Goal: Task Accomplishment & Management: Use online tool/utility

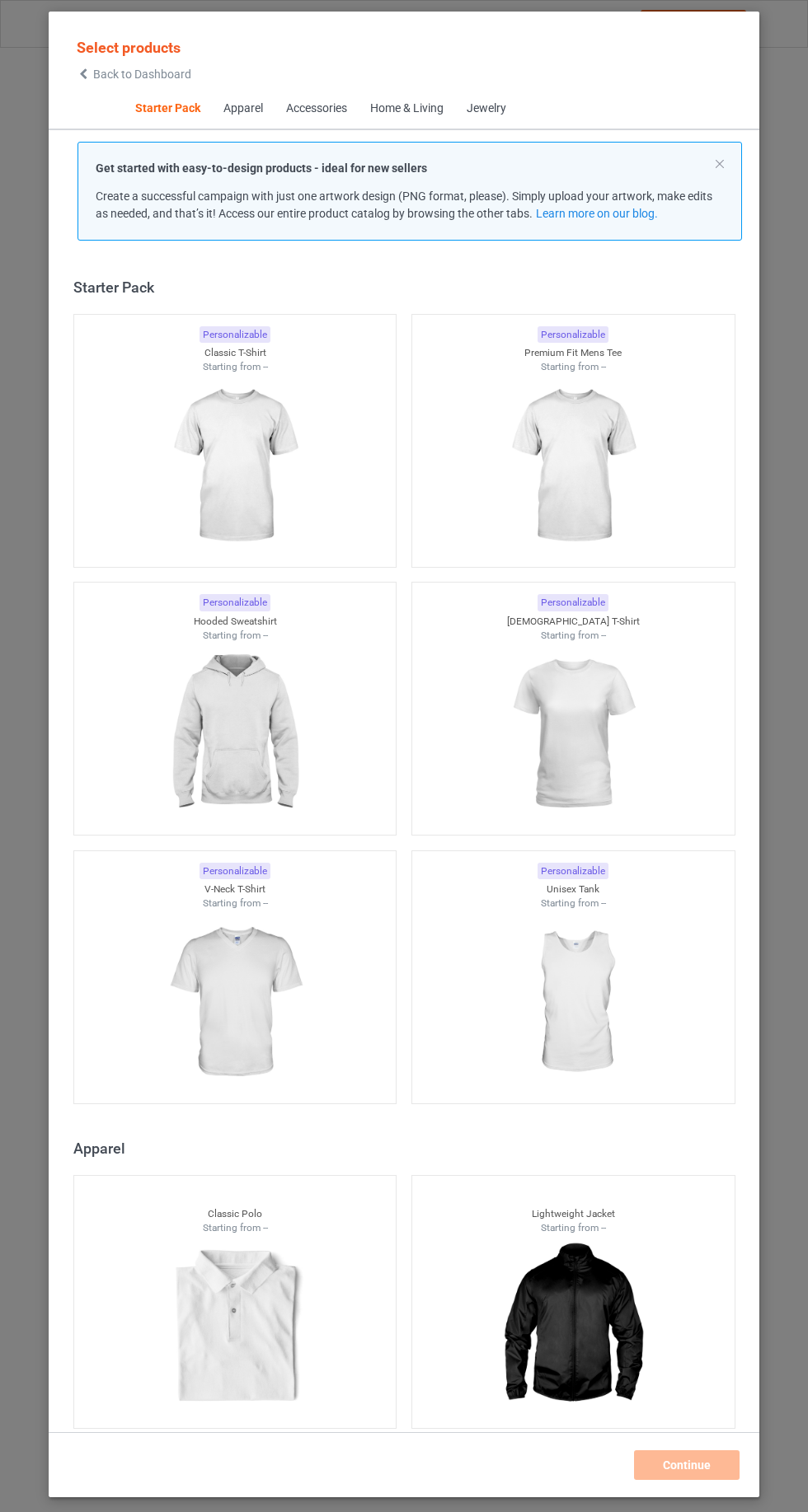
scroll to position [21, 0]
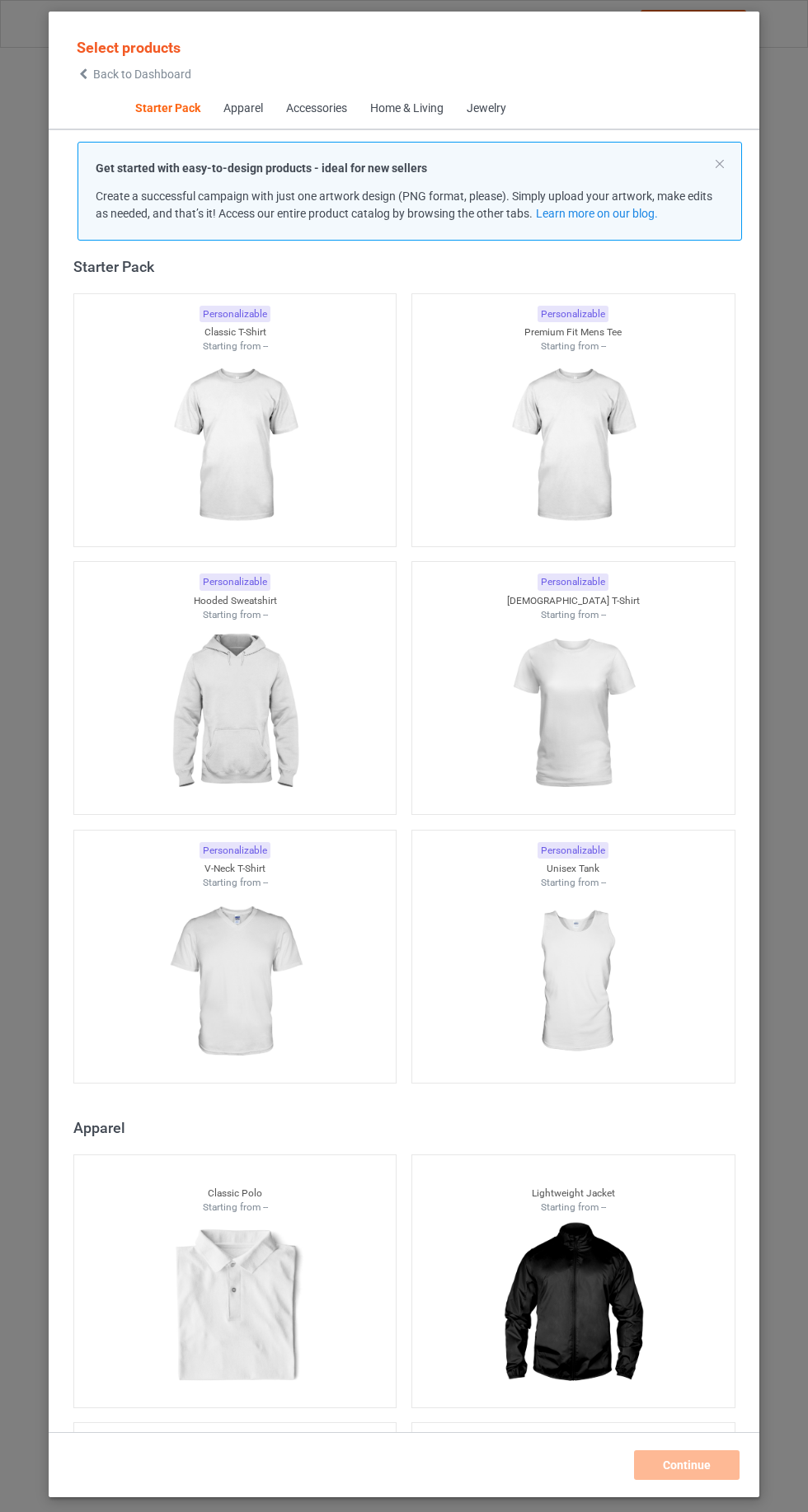
click at [242, 122] on span "Apparel" at bounding box center [242, 108] width 63 height 39
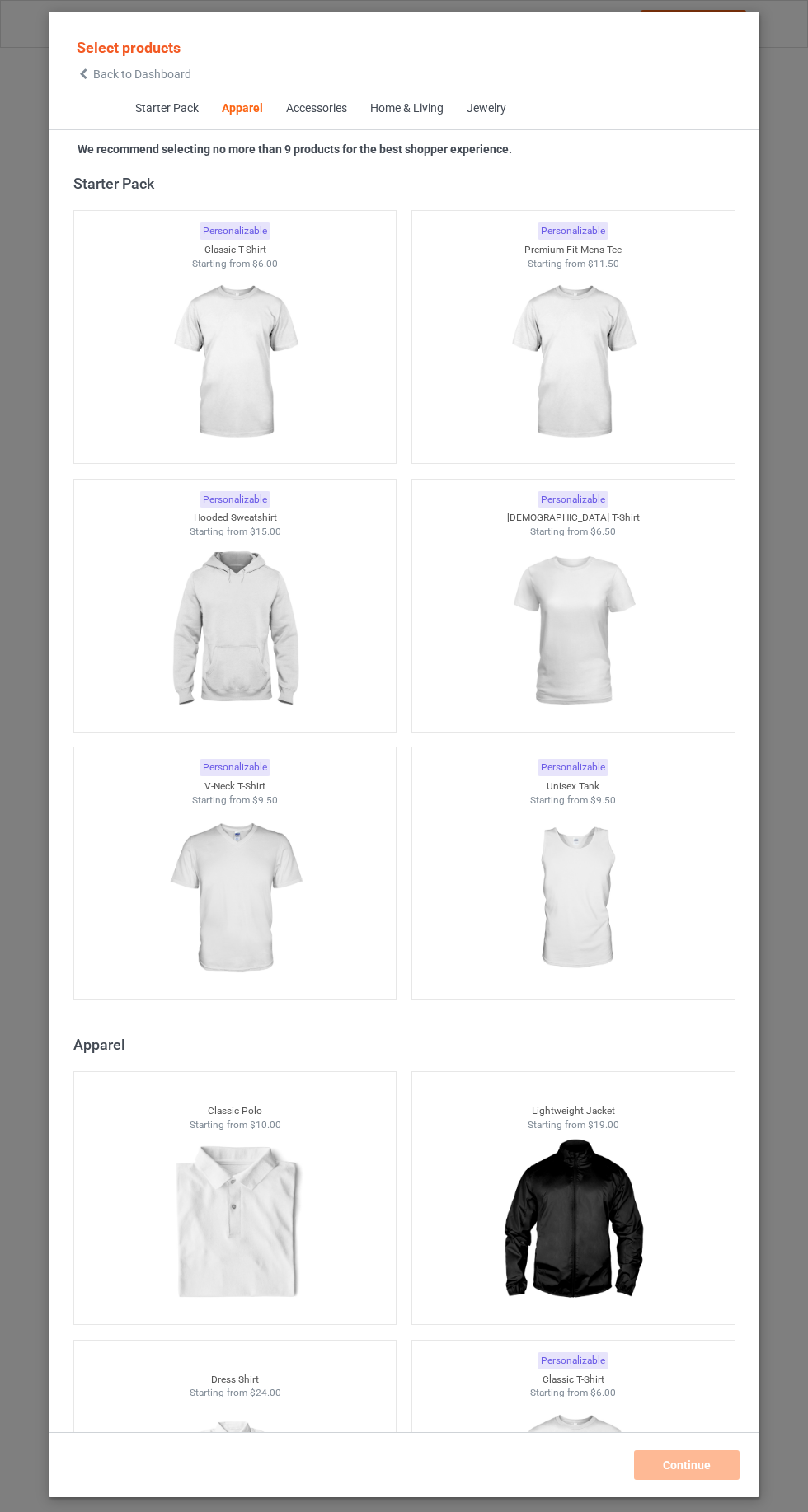
scroll to position [882, 0]
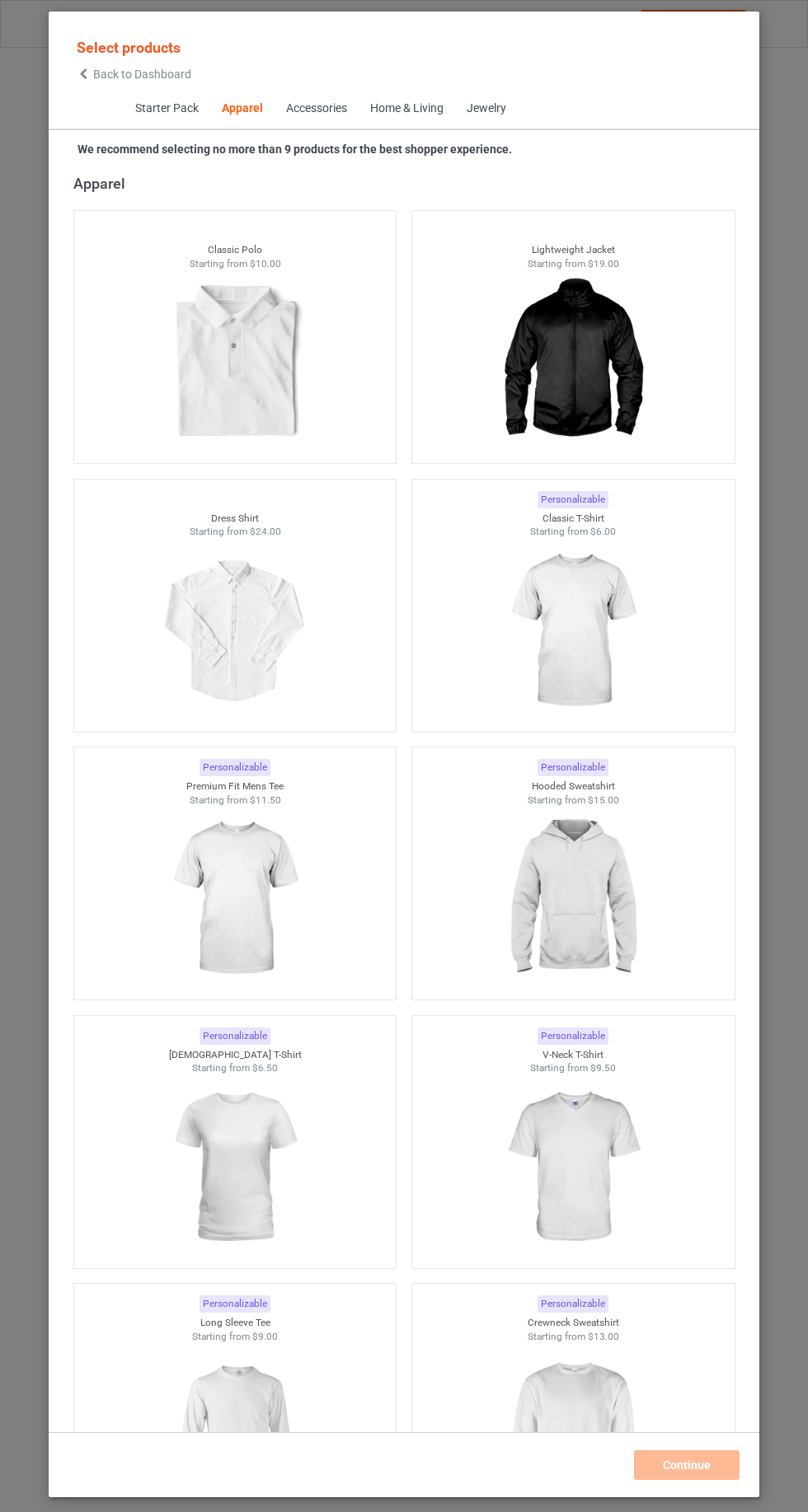
click at [191, 101] on span "Starter Pack" at bounding box center [165, 108] width 87 height 39
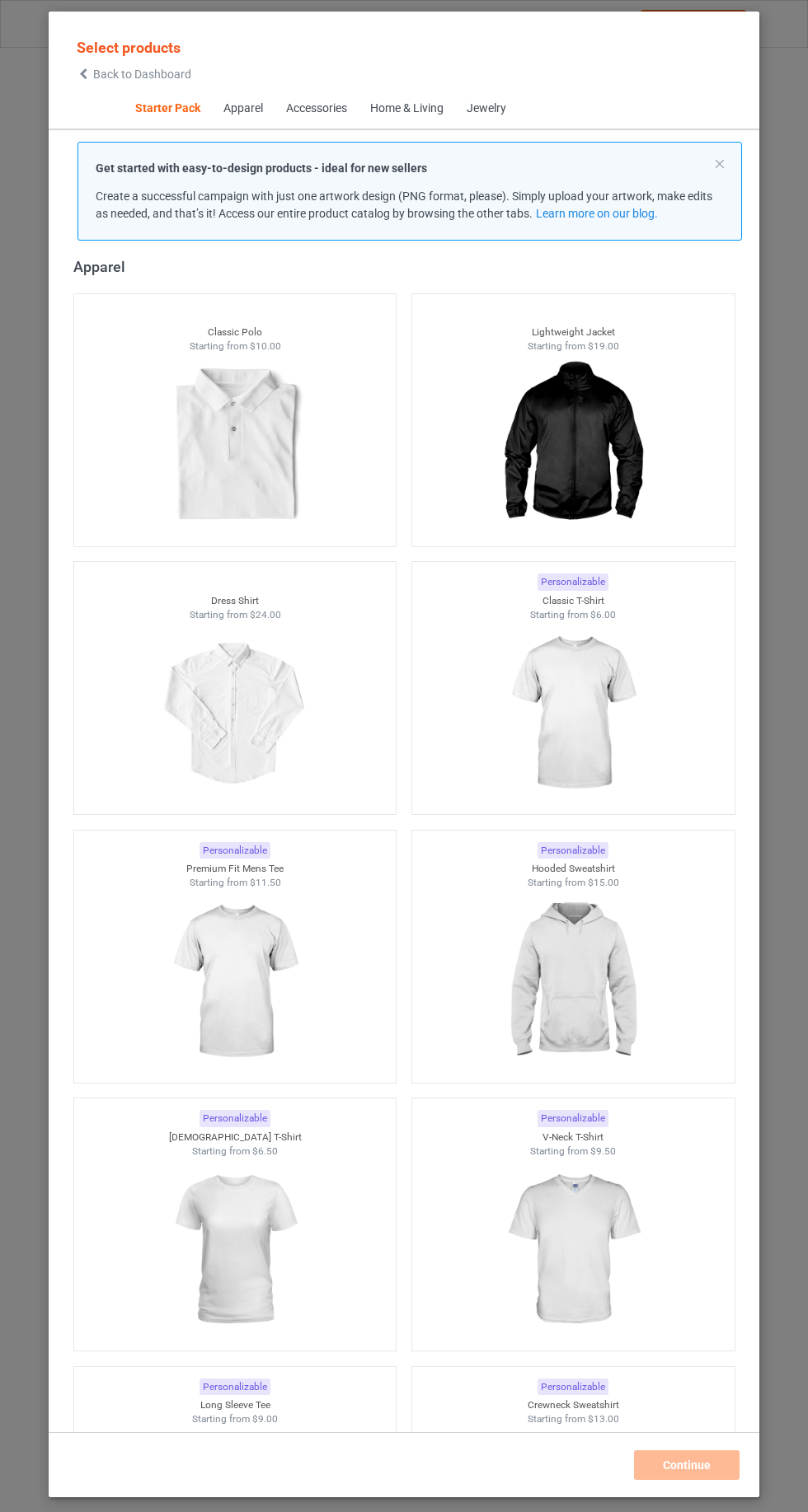
scroll to position [21, 0]
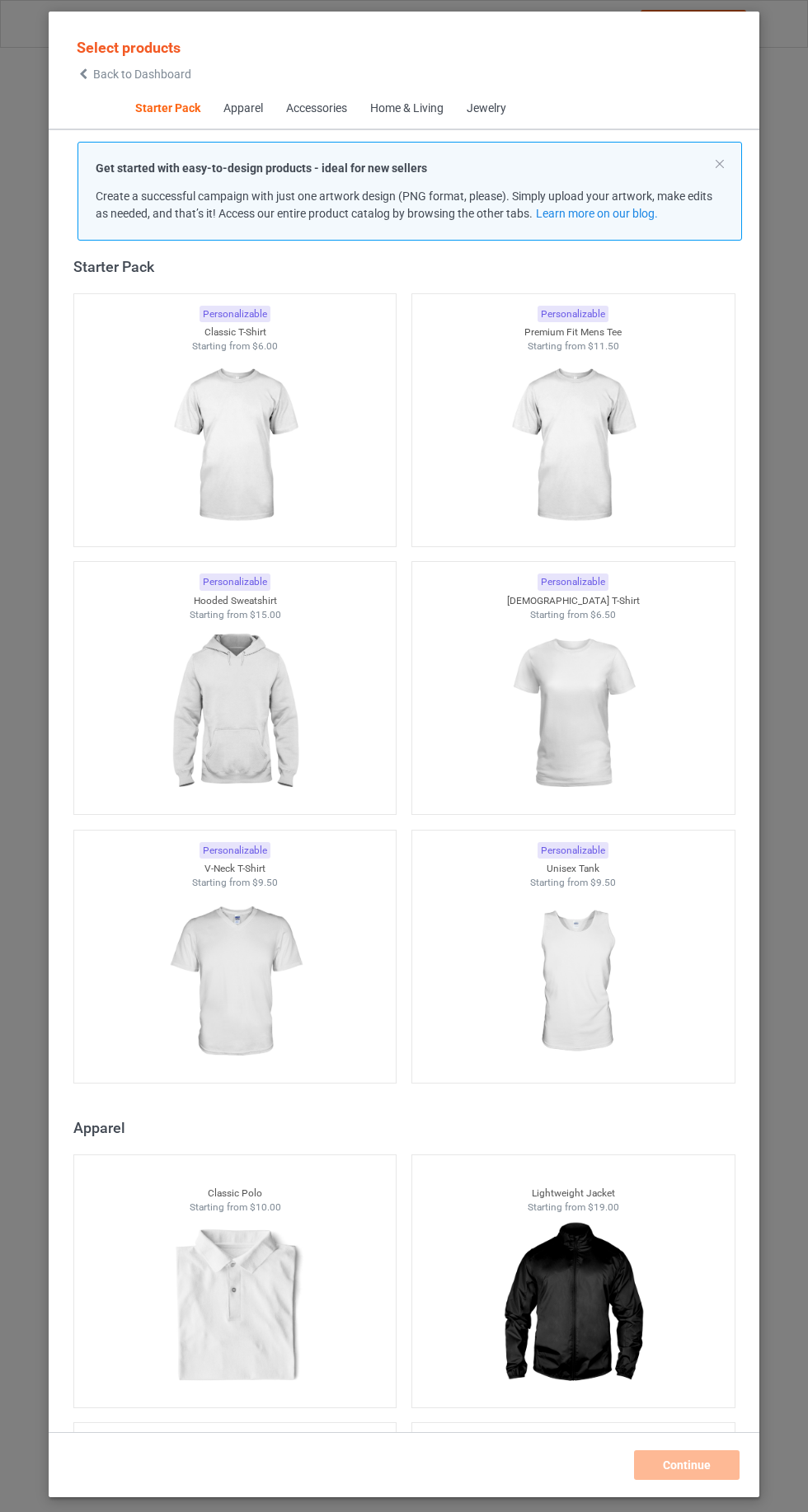
click at [308, 504] on img at bounding box center [234, 446] width 148 height 185
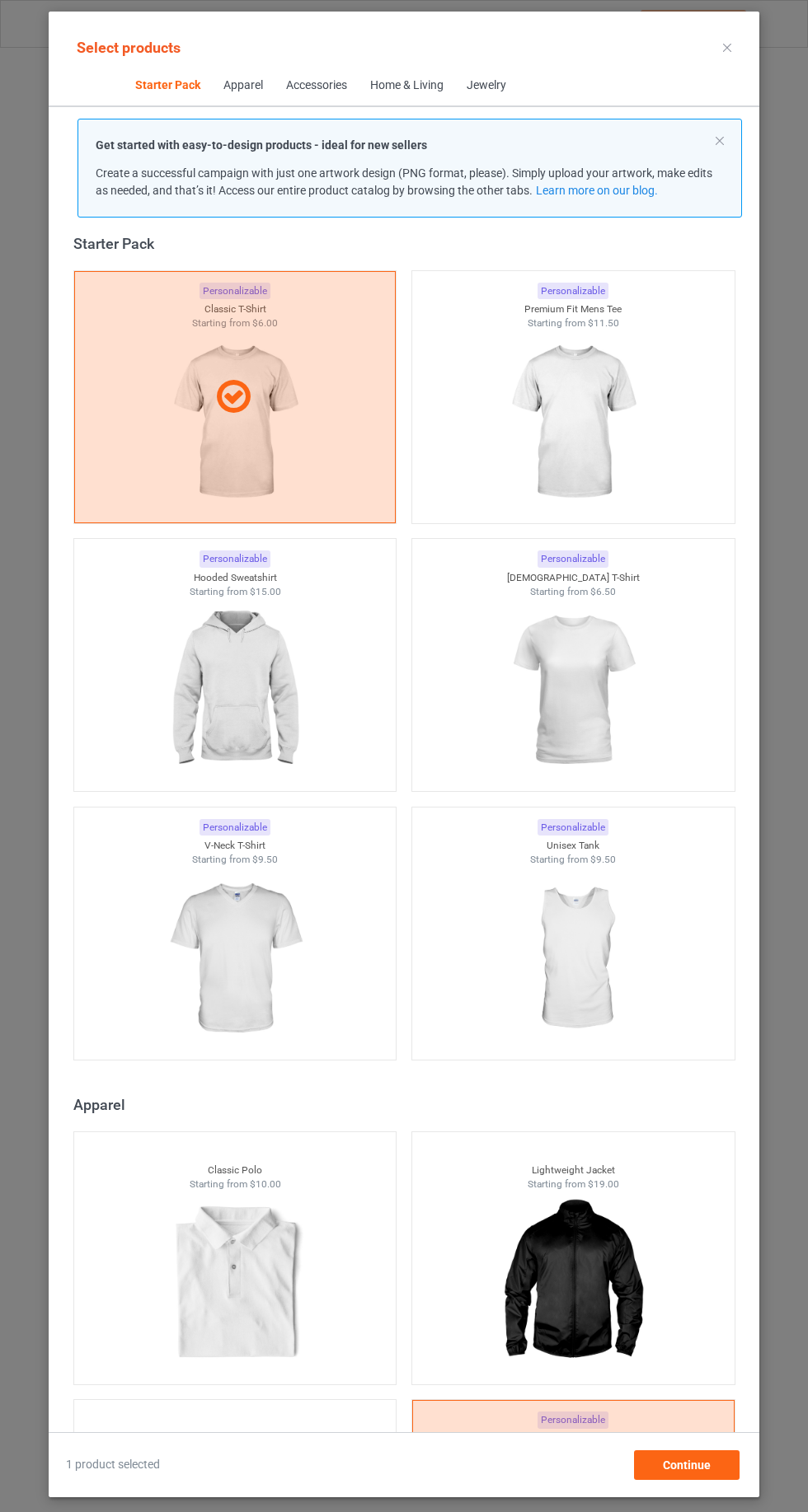
click at [628, 420] on img at bounding box center [573, 423] width 148 height 185
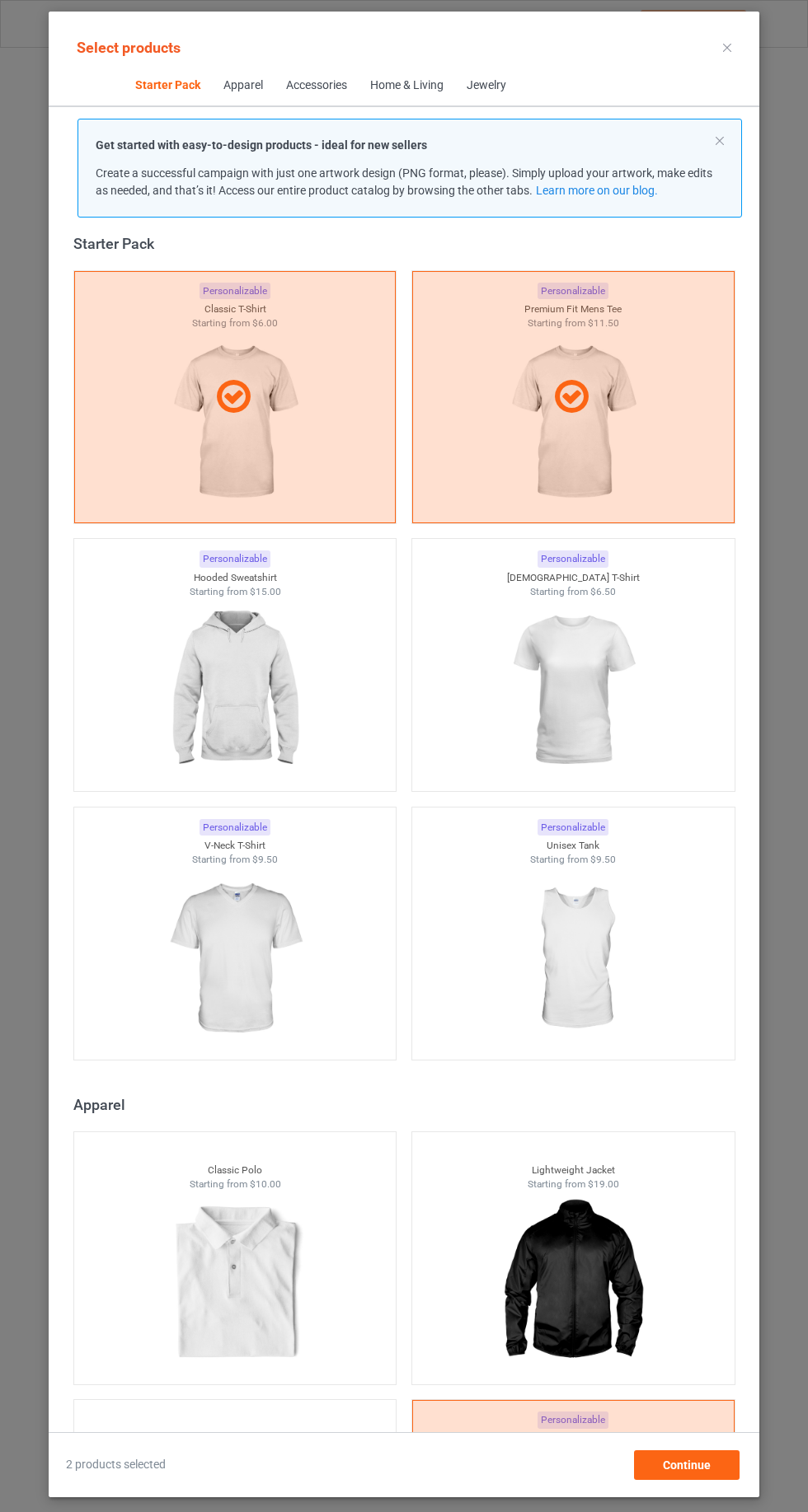
click at [617, 684] on img at bounding box center [573, 691] width 148 height 185
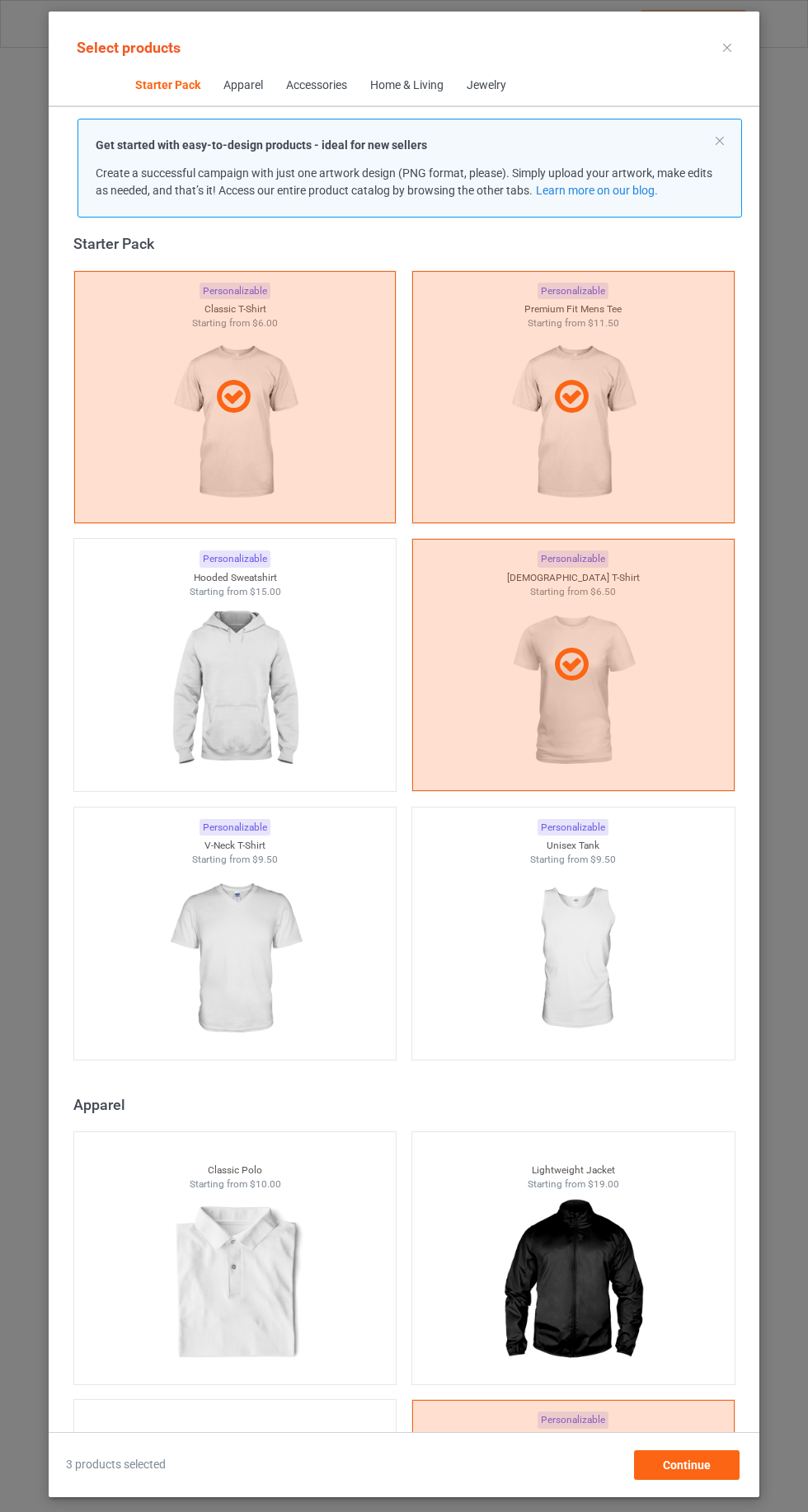
click at [319, 714] on div at bounding box center [234, 691] width 322 height 185
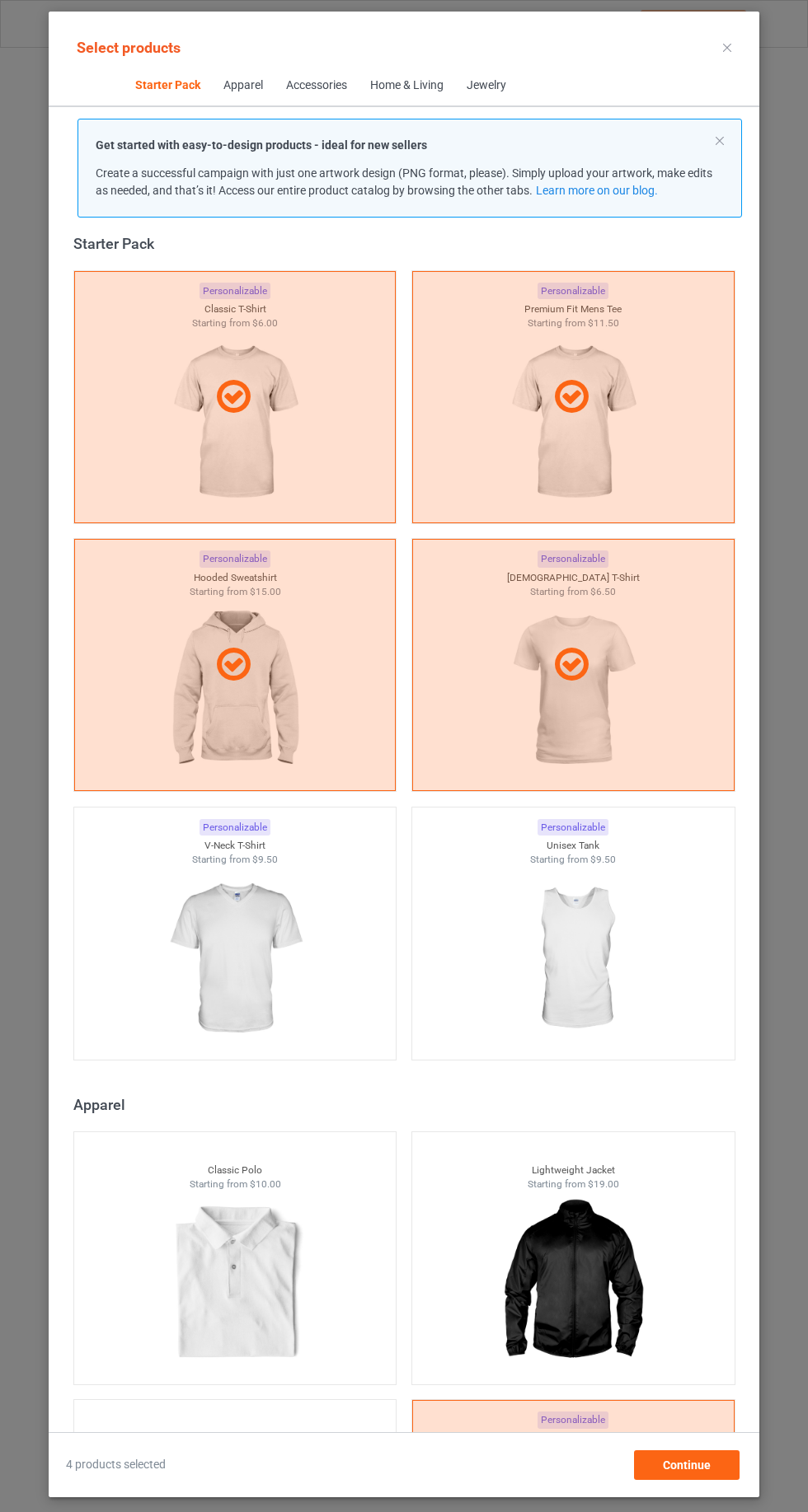
click at [727, 47] on icon at bounding box center [727, 48] width 8 height 8
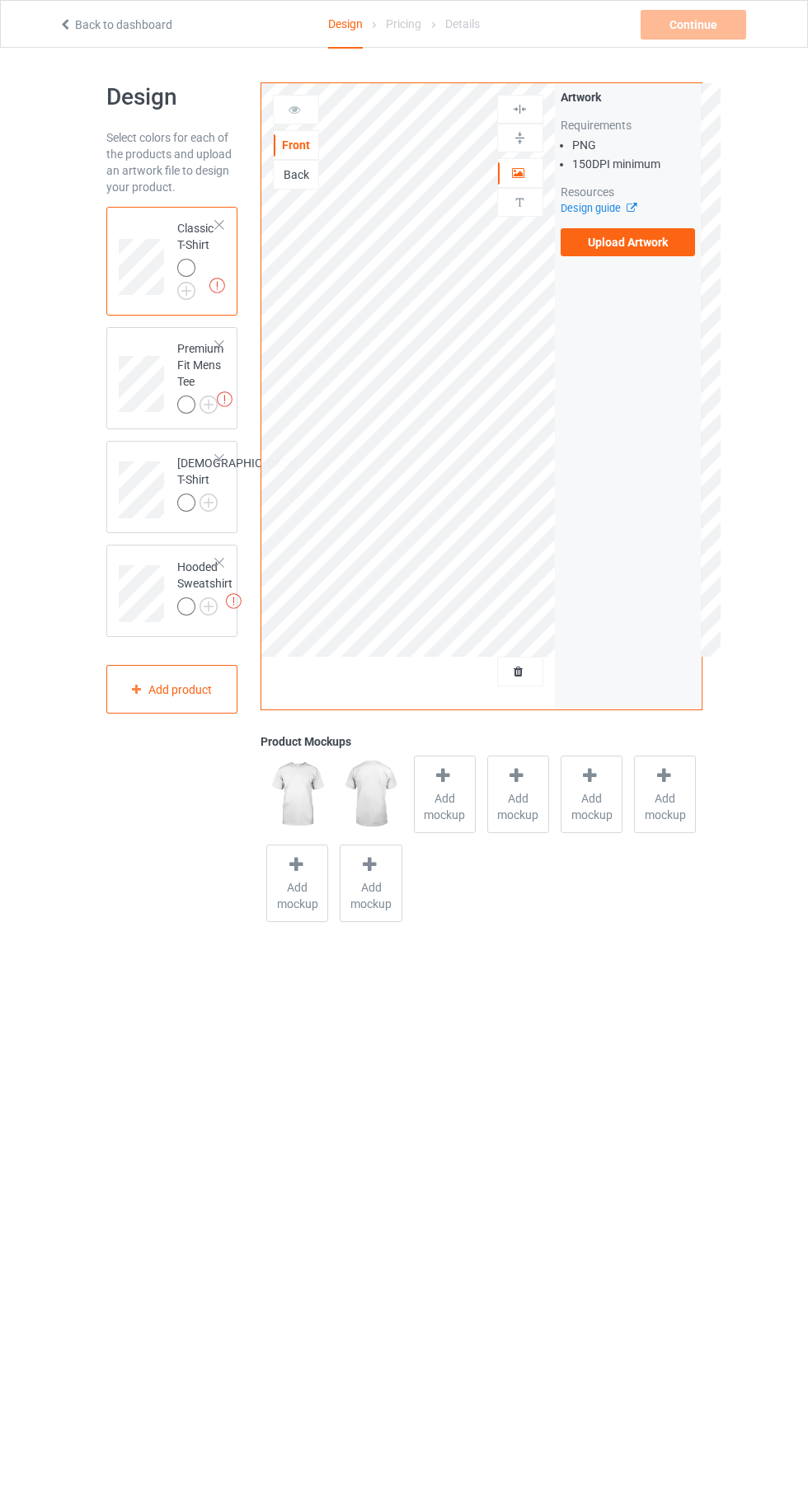
click at [684, 242] on label "Upload Artwork" at bounding box center [628, 242] width 135 height 28
click at [0, 0] on input "Upload Artwork" at bounding box center [0, 0] width 0 height 0
